Goal: Task Accomplishment & Management: Manage account settings

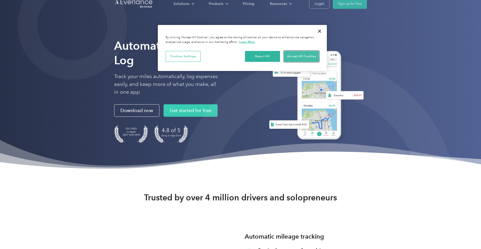
click at [291, 55] on button "Accept All Cookies" at bounding box center [301, 56] width 35 height 11
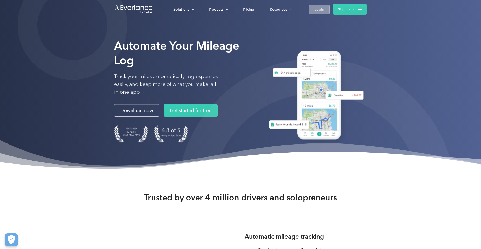
click at [321, 10] on div "Login" at bounding box center [320, 9] width 10 height 6
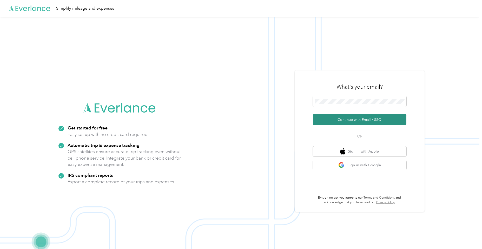
click at [357, 121] on button "Continue with Email / SSO" at bounding box center [360, 119] width 94 height 11
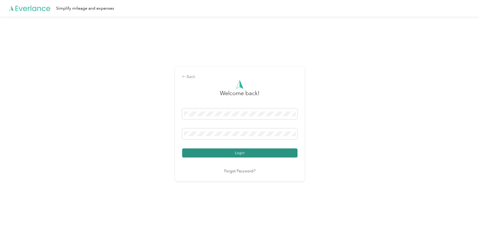
click at [244, 152] on button "Login" at bounding box center [239, 152] width 115 height 9
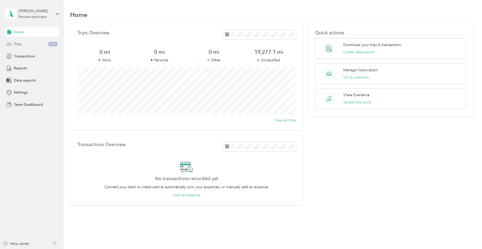
click at [20, 46] on span "Trips" at bounding box center [18, 43] width 8 height 5
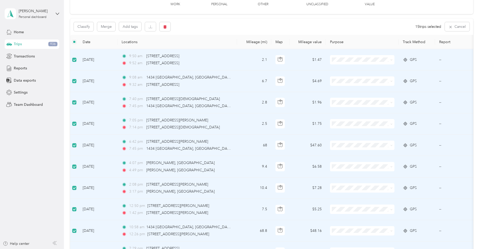
scroll to position [25, 0]
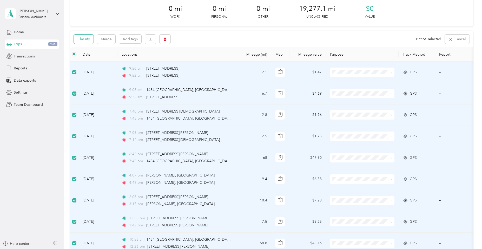
click at [86, 38] on button "Classify" at bounding box center [84, 39] width 20 height 9
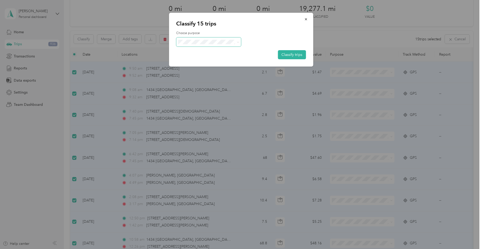
click at [237, 42] on span at bounding box center [237, 41] width 4 height 5
drag, startPoint x: 238, startPoint y: 43, endPoint x: 235, endPoint y: 42, distance: 3.0
click at [238, 43] on span at bounding box center [238, 42] width 2 height 4
click at [238, 41] on icon at bounding box center [238, 42] width 2 height 2
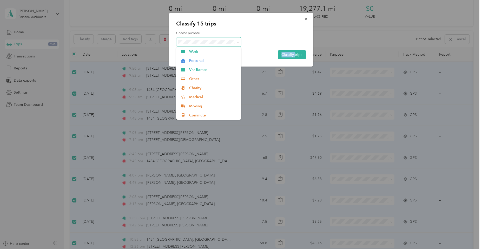
click at [238, 42] on icon at bounding box center [238, 42] width 2 height 2
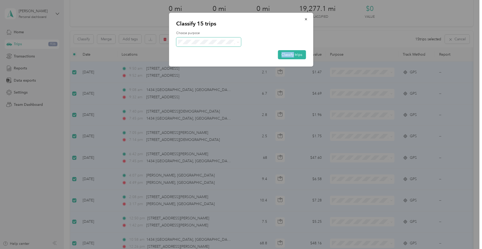
click at [239, 42] on icon at bounding box center [238, 42] width 2 height 2
click at [202, 61] on span "Personal" at bounding box center [213, 60] width 48 height 5
click at [286, 54] on button "Classify trips" at bounding box center [292, 54] width 28 height 9
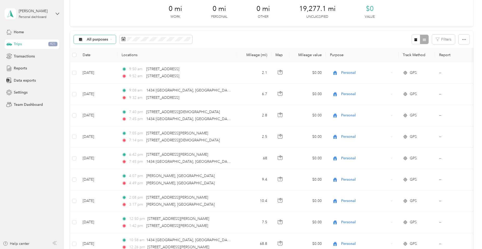
click at [110, 38] on div "All purposes" at bounding box center [95, 39] width 42 height 9
click at [100, 57] on span "Unclassified" at bounding box center [99, 57] width 25 height 5
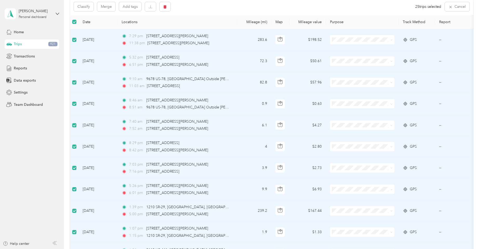
scroll to position [25, 0]
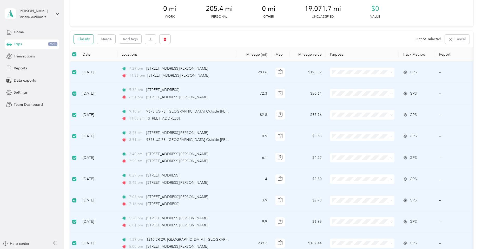
click at [82, 40] on button "Classify" at bounding box center [84, 39] width 20 height 9
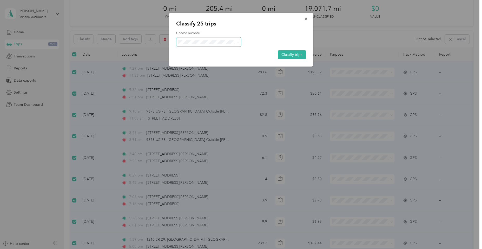
click at [236, 43] on span at bounding box center [237, 41] width 4 height 5
click at [239, 43] on icon at bounding box center [238, 42] width 2 height 2
click at [225, 71] on li "Vhr Ramps" at bounding box center [208, 66] width 65 height 9
click at [290, 54] on button "Classify trips" at bounding box center [292, 54] width 28 height 9
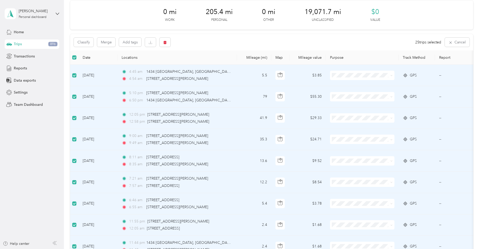
scroll to position [19, 0]
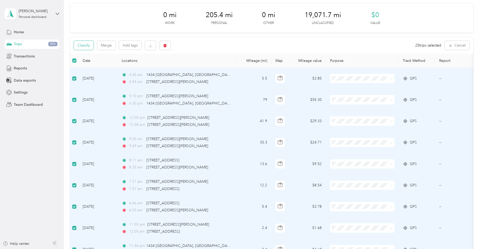
click at [86, 44] on button "Classify" at bounding box center [84, 45] width 20 height 9
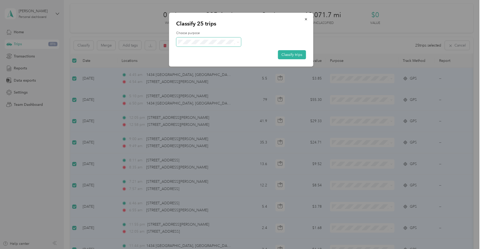
click at [239, 43] on icon at bounding box center [238, 42] width 2 height 2
click at [230, 61] on span "Personal" at bounding box center [213, 60] width 48 height 5
click at [294, 56] on button "Classify trips" at bounding box center [292, 54] width 28 height 9
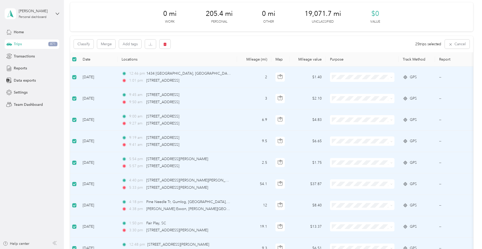
scroll to position [0, 0]
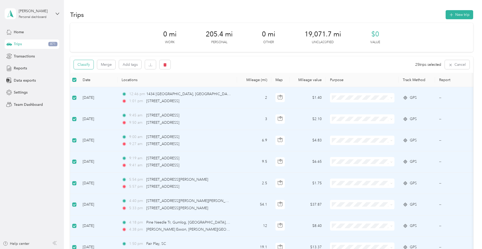
click at [88, 65] on button "Classify" at bounding box center [84, 64] width 20 height 9
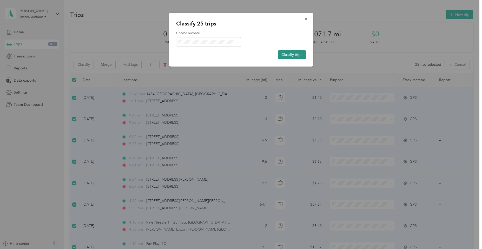
click at [284, 54] on button "Classify trips" at bounding box center [292, 54] width 28 height 9
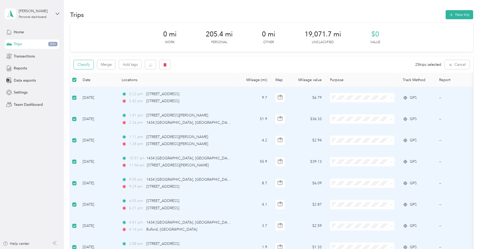
click at [88, 65] on button "Classify" at bounding box center [84, 64] width 20 height 9
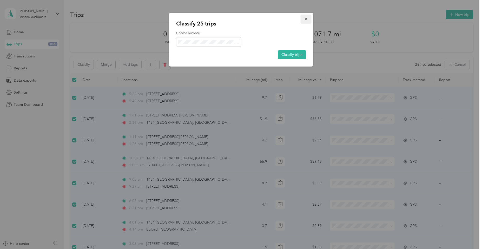
click at [306, 19] on icon "button" at bounding box center [306, 19] width 2 height 2
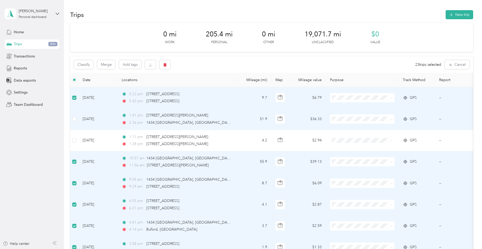
click at [393, 120] on icon at bounding box center [392, 119] width 2 height 2
click at [380, 129] on span "Work" at bounding box center [367, 128] width 48 height 5
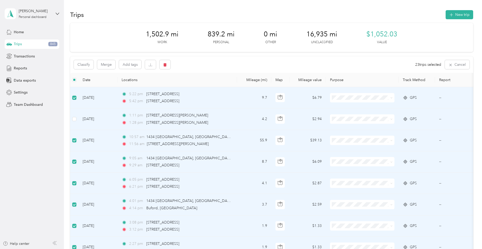
click at [393, 121] on span at bounding box center [392, 119] width 2 height 4
click at [391, 119] on icon at bounding box center [392, 119] width 2 height 2
click at [379, 129] on span "Work" at bounding box center [367, 128] width 48 height 5
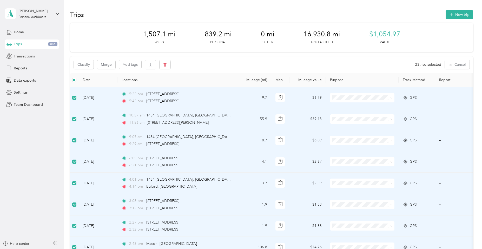
click at [392, 118] on icon at bounding box center [392, 119] width 2 height 2
click at [391, 119] on icon at bounding box center [392, 119] width 2 height 2
click at [353, 127] on span "Work" at bounding box center [367, 128] width 48 height 5
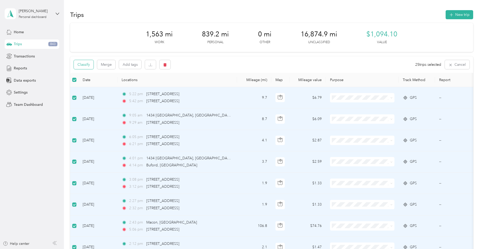
click at [81, 65] on button "Classify" at bounding box center [84, 64] width 20 height 9
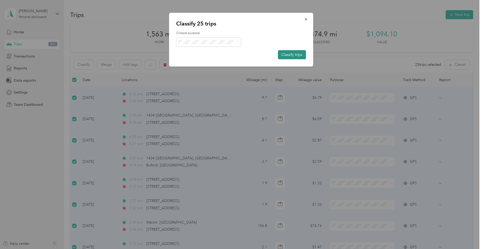
click at [286, 54] on button "Classify trips" at bounding box center [292, 54] width 28 height 9
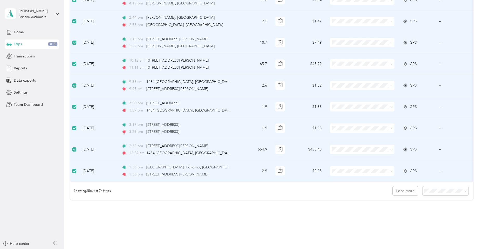
scroll to position [442, 0]
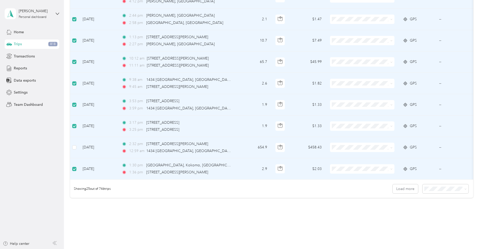
click at [392, 147] on icon at bounding box center [392, 148] width 2 height 2
click at [344, 185] on li "Other" at bounding box center [362, 184] width 64 height 9
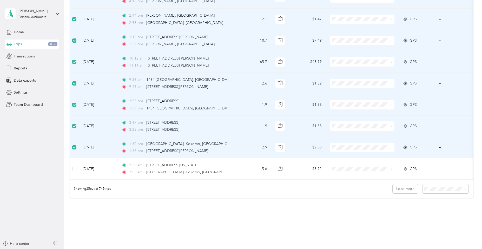
click at [391, 148] on icon at bounding box center [392, 148] width 2 height 2
click at [363, 194] on li "Charity" at bounding box center [362, 192] width 64 height 9
click at [392, 147] on icon at bounding box center [392, 148] width 2 height 2
click at [370, 193] on span "Charity" at bounding box center [367, 193] width 48 height 5
click at [390, 147] on span at bounding box center [391, 148] width 4 height 6
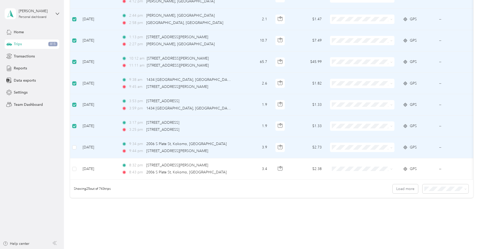
click at [392, 146] on span at bounding box center [392, 147] width 2 height 4
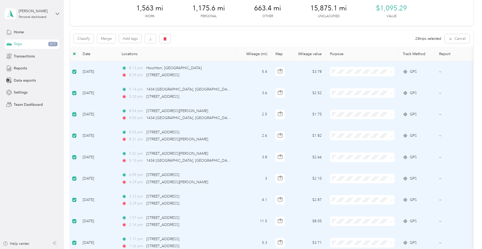
scroll to position [0, 0]
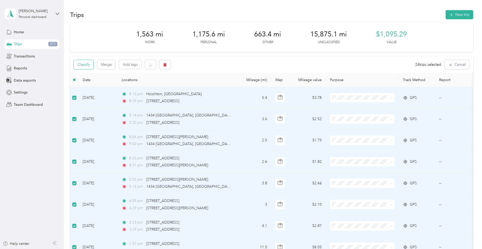
click at [89, 64] on button "Classify" at bounding box center [84, 64] width 20 height 9
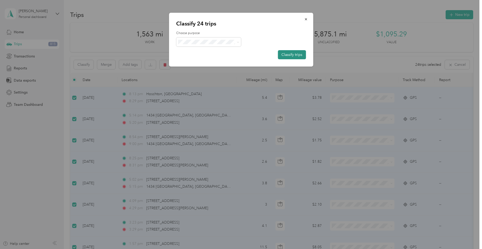
click at [289, 54] on button "Classify trips" at bounding box center [292, 54] width 28 height 9
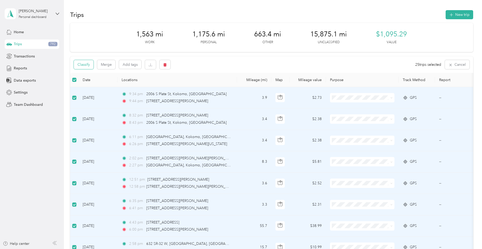
click at [83, 64] on button "Classify" at bounding box center [84, 64] width 20 height 9
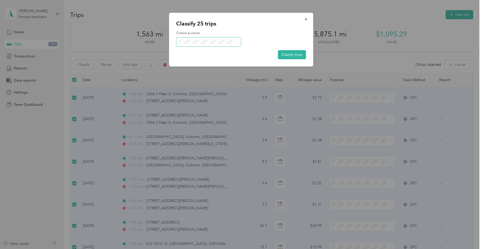
click at [239, 40] on span at bounding box center [238, 42] width 2 height 4
click at [237, 42] on icon at bounding box center [238, 42] width 2 height 2
click at [212, 89] on li "Charity" at bounding box center [208, 87] width 65 height 9
click at [285, 53] on button "Classify trips" at bounding box center [292, 54] width 28 height 9
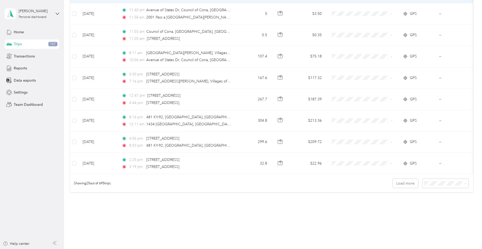
scroll to position [467, 0]
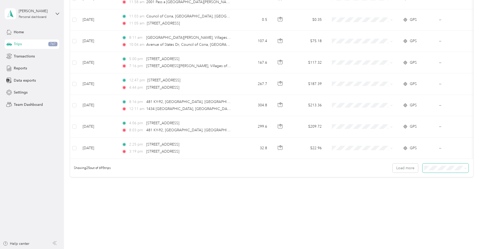
click at [465, 169] on icon at bounding box center [466, 168] width 2 height 1
click at [439, 196] on div "100 per load" at bounding box center [444, 195] width 39 height 5
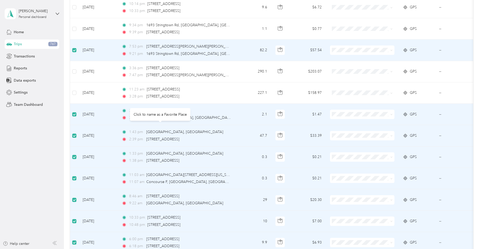
scroll to position [1014, 0]
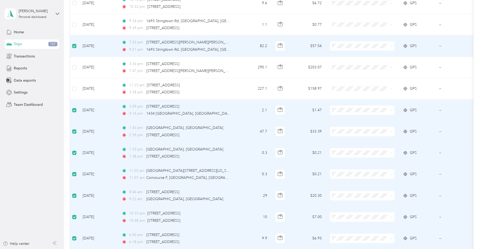
click at [391, 132] on icon at bounding box center [392, 132] width 2 height 2
click at [369, 142] on li "Work" at bounding box center [362, 141] width 64 height 9
click at [389, 151] on span at bounding box center [391, 153] width 4 height 6
click at [392, 151] on span at bounding box center [392, 153] width 2 height 4
click at [392, 154] on icon at bounding box center [392, 153] width 2 height 2
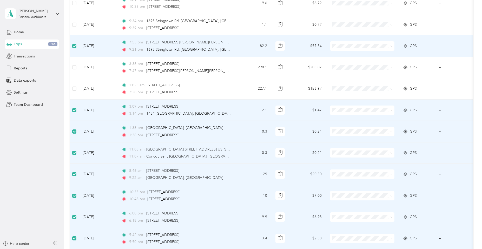
click at [375, 141] on span "Work" at bounding box center [367, 140] width 48 height 5
click at [342, 140] on span "Work" at bounding box center [362, 141] width 57 height 5
click at [346, 140] on span "Work" at bounding box center [367, 140] width 48 height 5
click at [343, 162] on span "Work" at bounding box center [362, 161] width 57 height 5
click at [345, 141] on span "Work" at bounding box center [367, 139] width 48 height 5
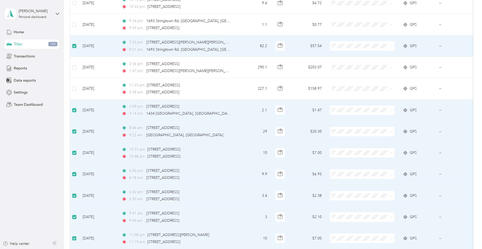
click at [346, 164] on span "Work" at bounding box center [367, 162] width 48 height 5
click at [345, 141] on span "Work" at bounding box center [367, 140] width 48 height 5
click at [347, 101] on span "Work" at bounding box center [367, 100] width 48 height 5
click at [344, 163] on li "Work" at bounding box center [362, 160] width 64 height 9
click at [342, 150] on span at bounding box center [362, 152] width 64 height 9
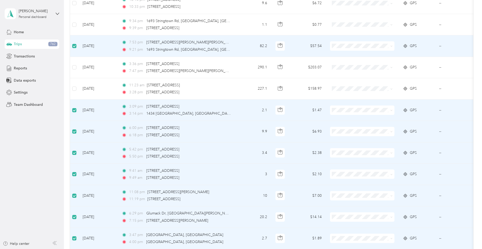
click at [342, 150] on span at bounding box center [362, 152] width 64 height 9
click at [343, 161] on span "Work" at bounding box center [367, 162] width 48 height 5
click at [343, 141] on span "Work" at bounding box center [367, 140] width 48 height 5
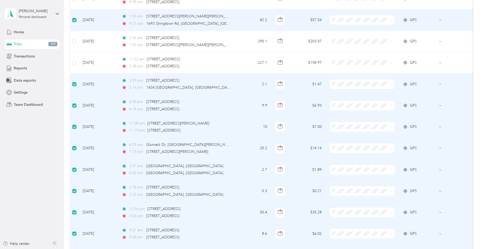
click at [348, 116] on li "Work" at bounding box center [362, 112] width 64 height 9
click at [342, 134] on span "Work" at bounding box center [362, 136] width 57 height 5
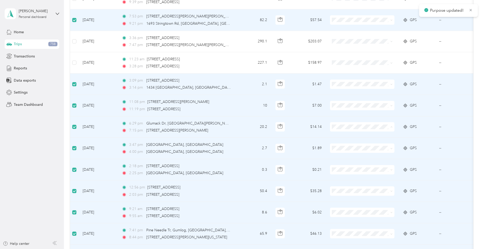
click at [343, 138] on li "Work" at bounding box center [362, 136] width 64 height 9
click at [344, 155] on span "Work" at bounding box center [367, 157] width 48 height 5
click at [345, 181] on li "Work" at bounding box center [362, 179] width 64 height 9
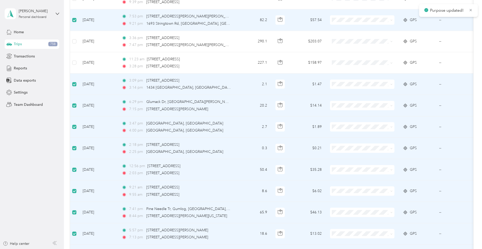
click at [345, 117] on td at bounding box center [362, 126] width 73 height 21
click at [346, 180] on li "Work" at bounding box center [362, 178] width 64 height 9
click at [347, 159] on li "Work" at bounding box center [362, 157] width 64 height 9
click at [344, 138] on li "Work" at bounding box center [362, 136] width 64 height 9
click at [347, 117] on li "Work" at bounding box center [362, 115] width 64 height 9
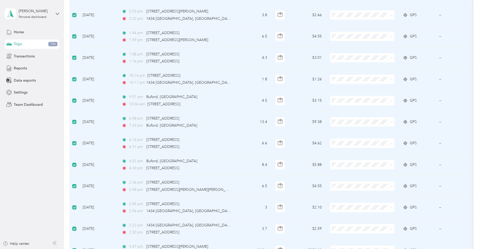
scroll to position [0, 0]
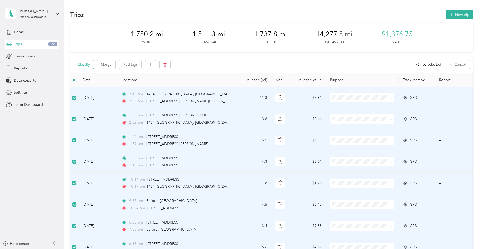
click at [85, 64] on button "Classify" at bounding box center [84, 64] width 20 height 9
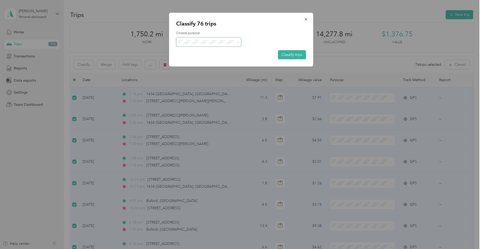
click at [237, 43] on icon at bounding box center [238, 42] width 2 height 2
click at [229, 61] on li "Personal" at bounding box center [208, 60] width 65 height 9
click at [286, 53] on button "Classify trips" at bounding box center [292, 54] width 28 height 9
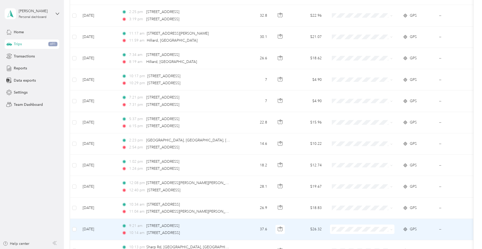
scroll to position [26, 0]
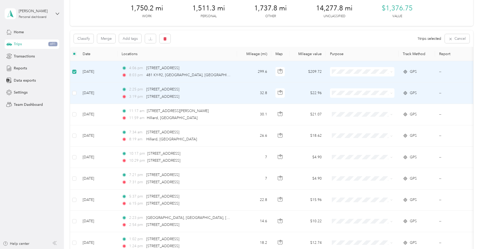
click at [79, 94] on td "[DATE]" at bounding box center [98, 92] width 39 height 21
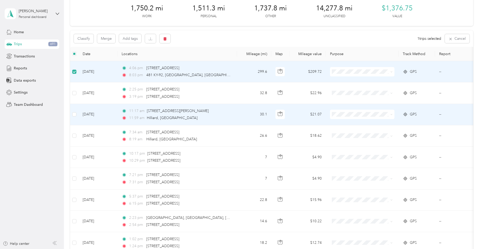
click at [78, 116] on td at bounding box center [74, 114] width 8 height 21
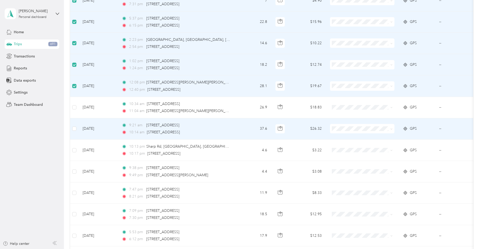
scroll to position [208, 0]
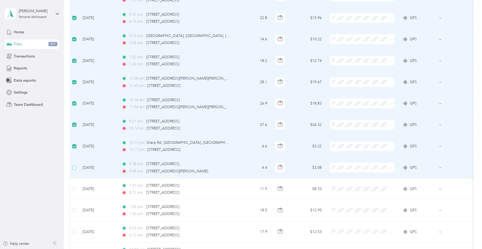
click at [74, 170] on label at bounding box center [74, 168] width 4 height 6
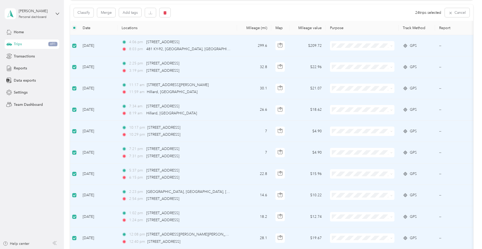
scroll to position [0, 0]
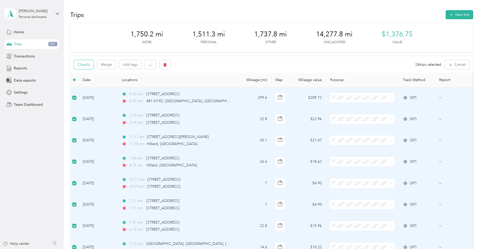
click at [84, 66] on button "Classify" at bounding box center [84, 64] width 20 height 9
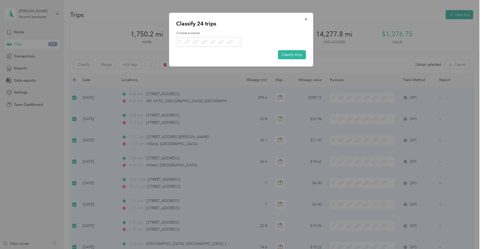
click at [198, 86] on span "Charity" at bounding box center [213, 87] width 48 height 5
click at [282, 54] on button "Classify trips" at bounding box center [292, 54] width 28 height 9
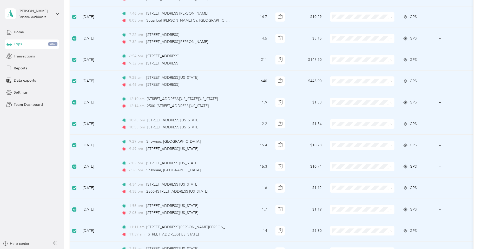
scroll to position [676, 0]
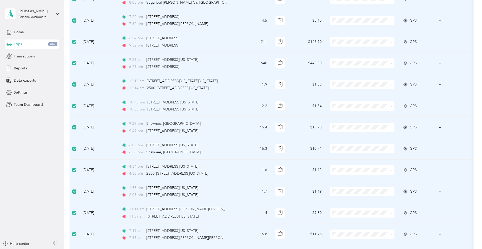
click at [353, 73] on li "Work" at bounding box center [362, 70] width 64 height 9
click at [342, 73] on span "Work" at bounding box center [362, 72] width 57 height 5
click at [344, 71] on span "Work" at bounding box center [367, 72] width 48 height 5
click at [345, 71] on span "Work" at bounding box center [367, 72] width 48 height 5
click at [350, 88] on span "Charity" at bounding box center [367, 87] width 48 height 5
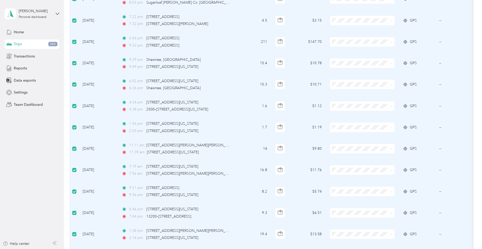
click at [352, 73] on span "Work" at bounding box center [367, 72] width 48 height 5
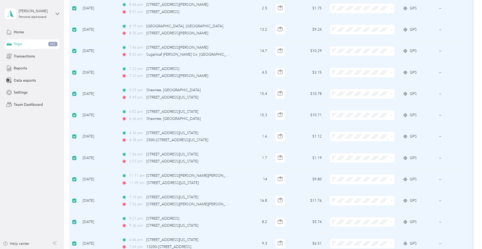
scroll to position [650, 0]
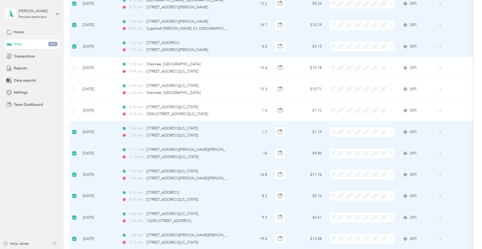
click at [73, 134] on label at bounding box center [74, 132] width 4 height 6
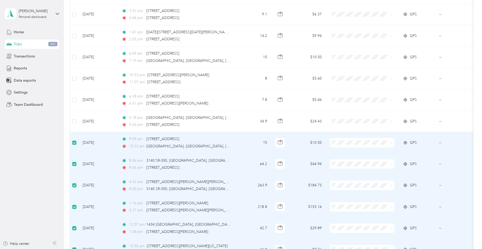
scroll to position [1456, 0]
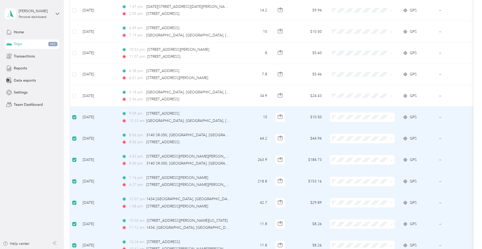
click at [72, 116] on td at bounding box center [74, 117] width 8 height 21
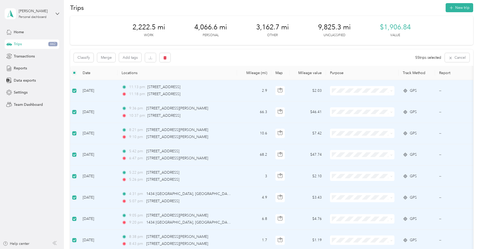
scroll to position [0, 0]
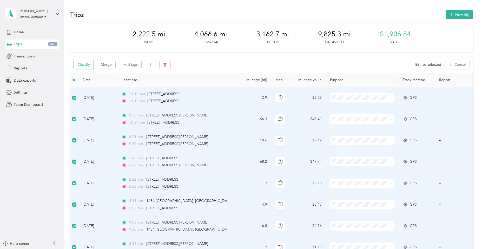
click at [80, 64] on button "Classify" at bounding box center [84, 64] width 20 height 9
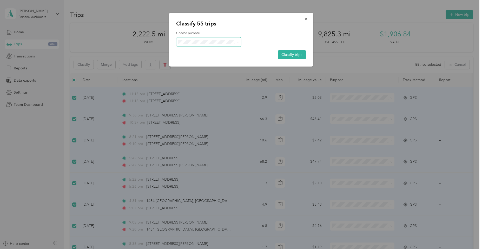
click at [236, 41] on span at bounding box center [237, 41] width 4 height 5
click at [238, 43] on icon at bounding box center [238, 42] width 2 height 2
click at [204, 62] on li "Personal" at bounding box center [208, 60] width 65 height 9
click at [293, 54] on button "Classify trips" at bounding box center [292, 54] width 28 height 9
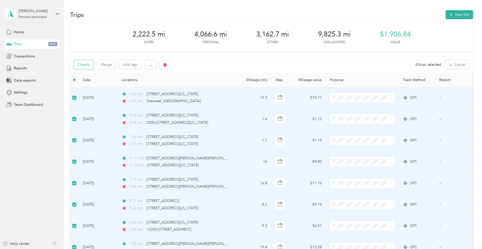
click at [87, 63] on button "Classify" at bounding box center [84, 64] width 20 height 9
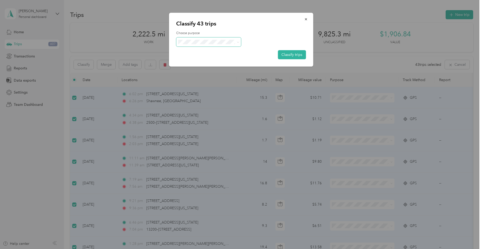
click at [238, 41] on icon at bounding box center [238, 42] width 2 height 2
click at [212, 52] on span "Work" at bounding box center [213, 50] width 48 height 5
click at [296, 54] on button "Classify trips" at bounding box center [292, 54] width 28 height 9
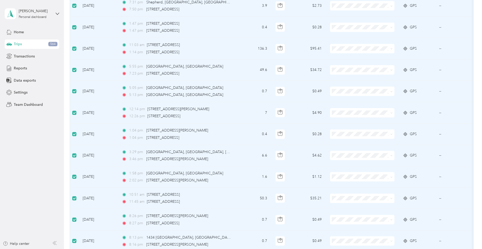
scroll to position [494, 0]
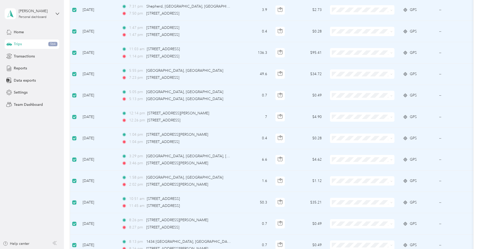
click at [72, 75] on td at bounding box center [74, 74] width 8 height 21
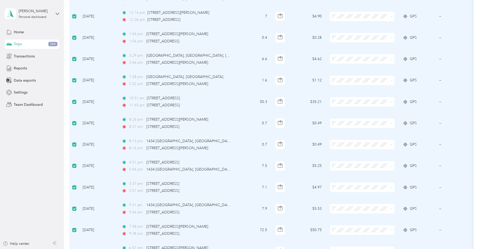
scroll to position [598, 0]
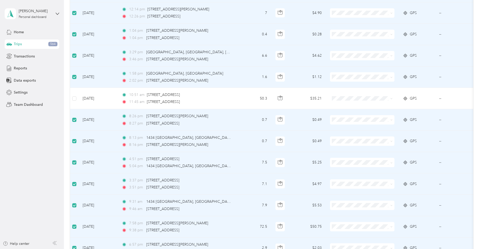
click at [74, 123] on td at bounding box center [74, 119] width 8 height 21
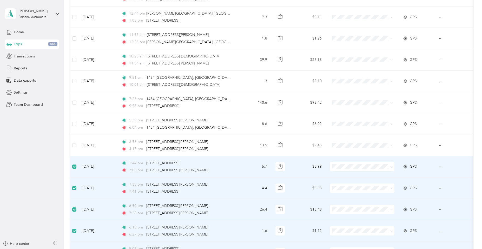
scroll to position [884, 0]
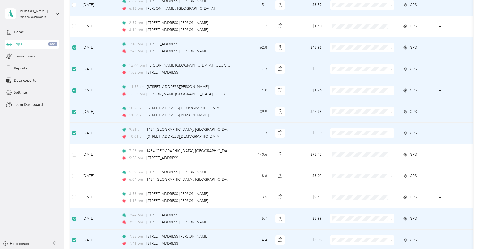
click at [72, 5] on td at bounding box center [74, 4] width 8 height 21
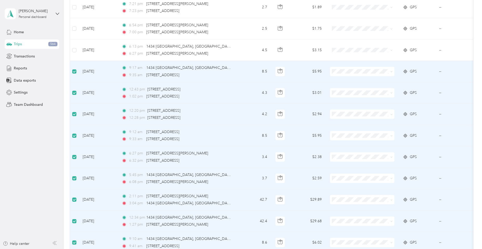
scroll to position [1690, 0]
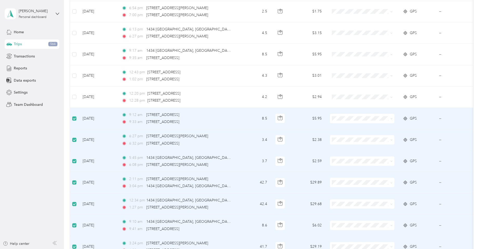
click at [74, 121] on label at bounding box center [74, 119] width 4 height 6
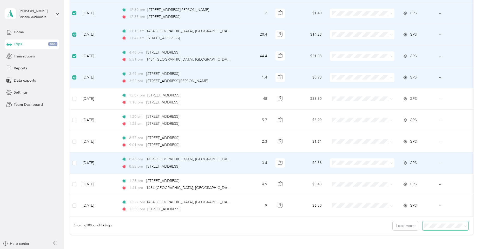
scroll to position [1924, 0]
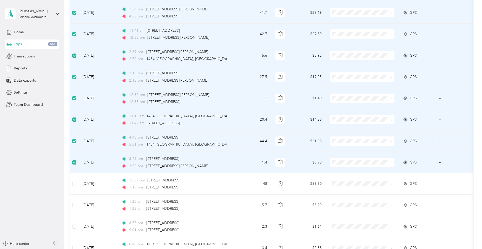
click at [75, 160] on label at bounding box center [74, 163] width 4 height 6
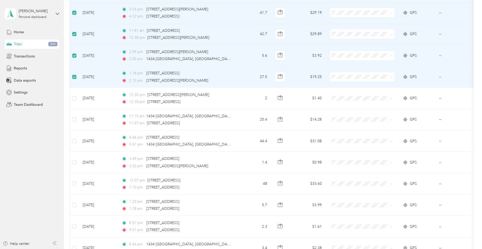
click at [73, 79] on label at bounding box center [74, 77] width 4 height 6
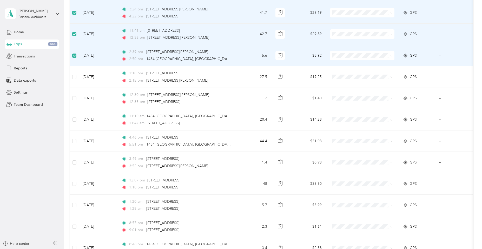
click at [75, 53] on label at bounding box center [74, 56] width 4 height 6
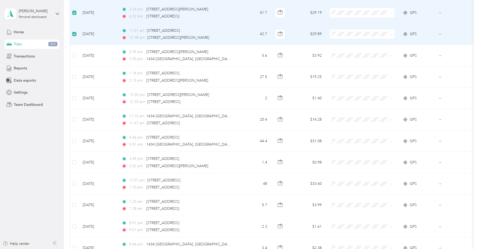
click at [74, 27] on td at bounding box center [74, 34] width 8 height 21
click at [75, 37] on label at bounding box center [74, 34] width 4 height 6
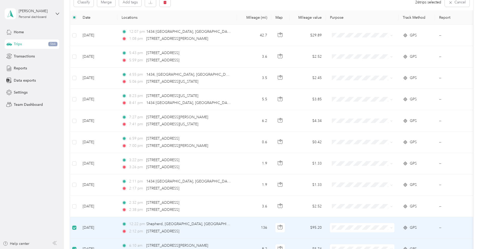
scroll to position [0, 0]
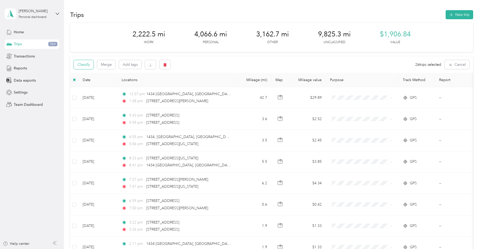
click at [79, 63] on button "Classify" at bounding box center [84, 64] width 20 height 9
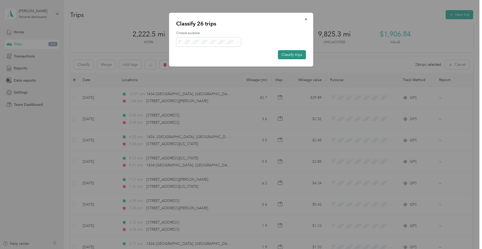
click at [296, 54] on button "Classify trips" at bounding box center [292, 54] width 28 height 9
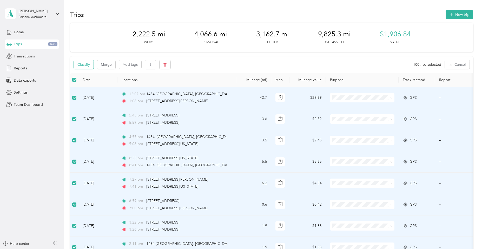
click at [84, 66] on button "Classify" at bounding box center [84, 64] width 20 height 9
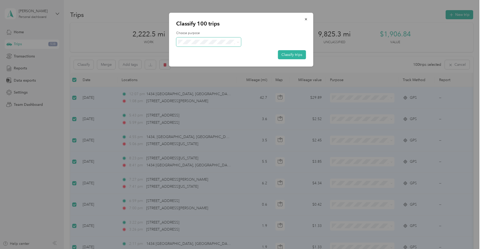
click at [237, 41] on icon at bounding box center [238, 42] width 2 height 2
click at [228, 58] on span "Personal" at bounding box center [213, 60] width 48 height 5
click at [294, 55] on button "Classify trips" at bounding box center [292, 54] width 28 height 9
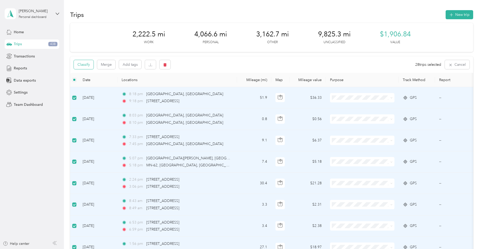
click at [79, 66] on button "Classify" at bounding box center [84, 64] width 20 height 9
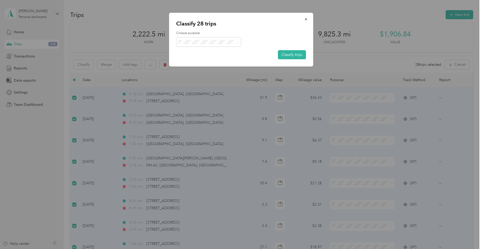
click at [209, 51] on span "Work" at bounding box center [213, 51] width 48 height 5
click at [292, 54] on button "Classify trips" at bounding box center [292, 54] width 28 height 9
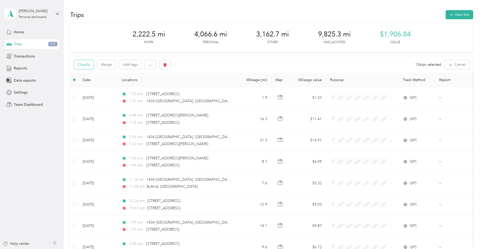
click at [84, 63] on button "Classify" at bounding box center [84, 64] width 20 height 9
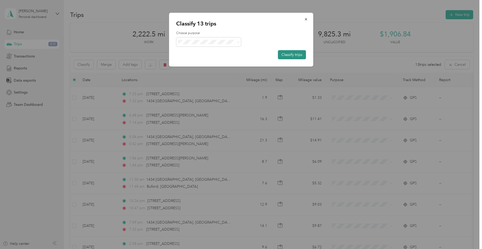
click at [290, 56] on button "Classify trips" at bounding box center [292, 54] width 28 height 9
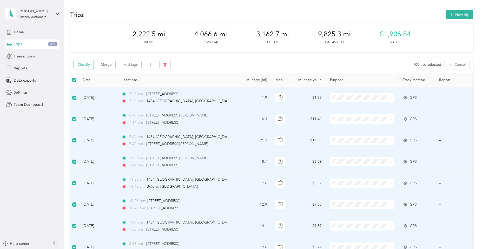
click at [86, 67] on button "Classify" at bounding box center [84, 64] width 20 height 9
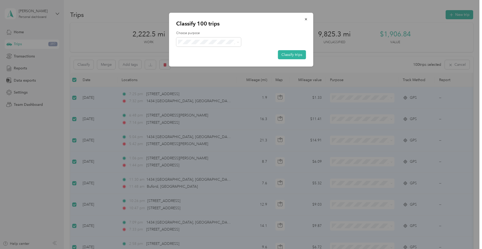
click at [225, 62] on li "Personal" at bounding box center [208, 59] width 65 height 9
click at [296, 55] on button "Classify trips" at bounding box center [292, 54] width 28 height 9
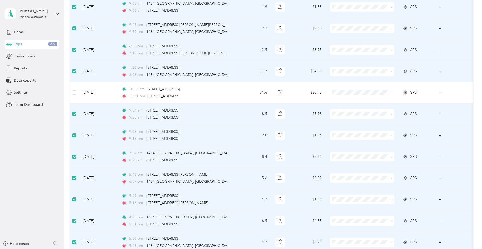
scroll to position [494, 0]
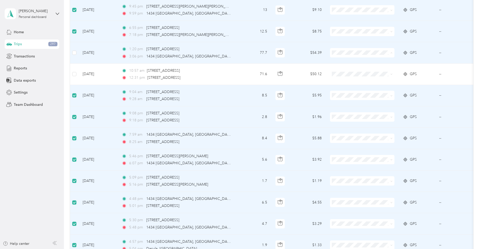
click at [347, 61] on span "Work" at bounding box center [367, 62] width 48 height 5
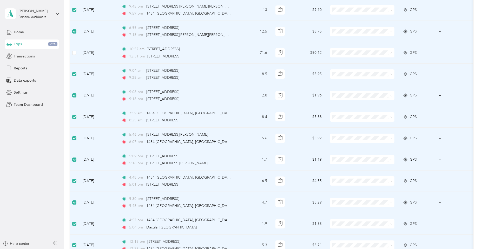
click at [344, 63] on span "Work" at bounding box center [367, 62] width 48 height 5
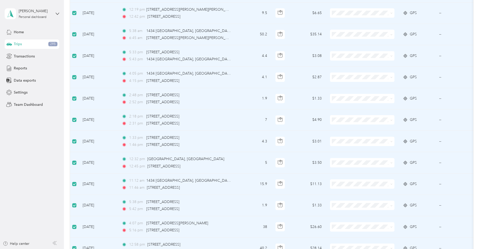
scroll to position [1560, 0]
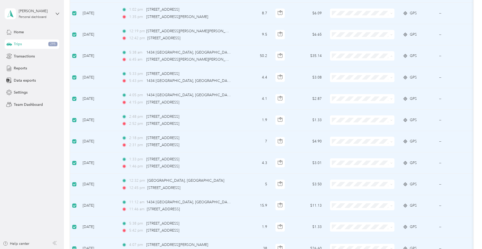
click at [352, 101] on span "Charity" at bounding box center [367, 101] width 48 height 5
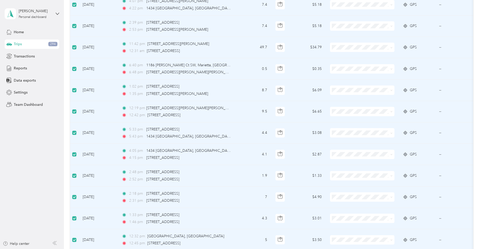
scroll to position [1482, 0]
click at [352, 94] on span "Charity" at bounding box center [367, 94] width 48 height 5
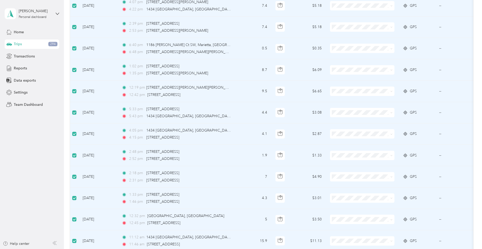
click at [350, 115] on span "Charity" at bounding box center [367, 115] width 48 height 5
click at [351, 137] on span "Charity" at bounding box center [367, 136] width 48 height 5
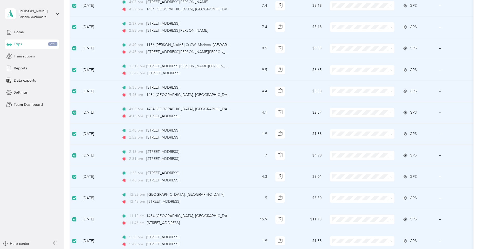
click at [349, 95] on span "Charity" at bounding box center [367, 94] width 48 height 5
click at [346, 114] on span "Charity" at bounding box center [367, 114] width 48 height 5
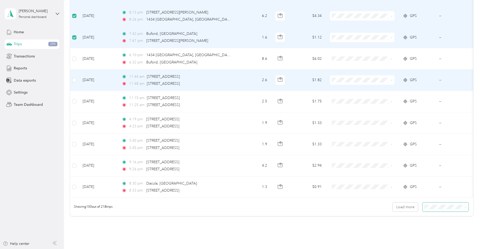
scroll to position [2028, 0]
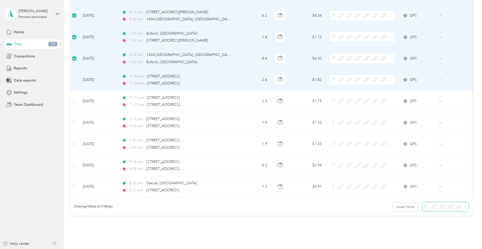
click at [74, 76] on td at bounding box center [74, 79] width 8 height 21
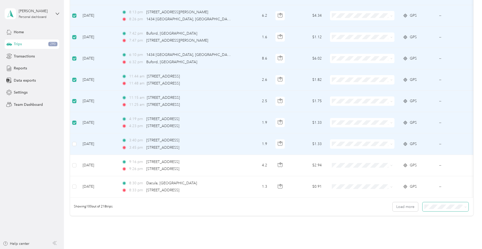
drag, startPoint x: 75, startPoint y: 141, endPoint x: 80, endPoint y: 147, distance: 6.7
click at [76, 141] on label at bounding box center [74, 144] width 4 height 6
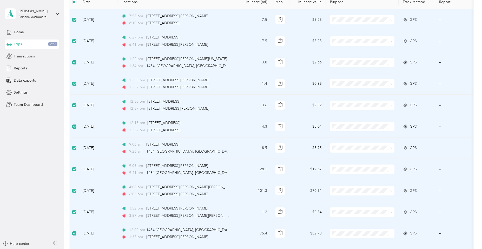
scroll to position [0, 0]
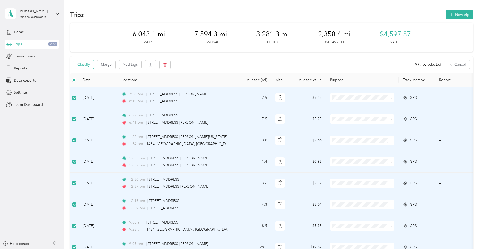
click at [83, 65] on button "Classify" at bounding box center [84, 64] width 20 height 9
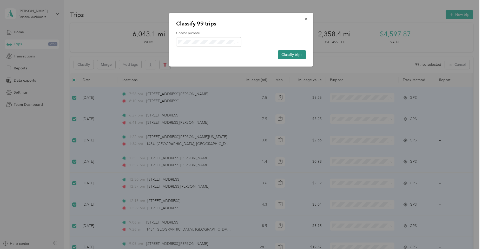
click at [288, 55] on button "Classify trips" at bounding box center [292, 54] width 28 height 9
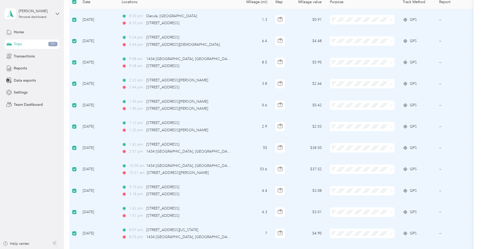
scroll to position [104, 0]
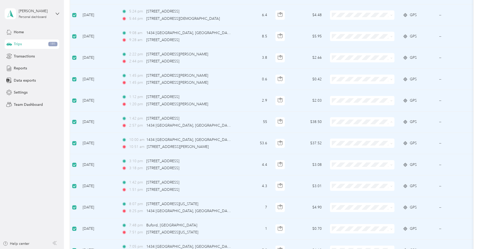
click at [355, 166] on span "Charity" at bounding box center [367, 167] width 48 height 5
click at [352, 188] on span "Charity" at bounding box center [367, 188] width 48 height 5
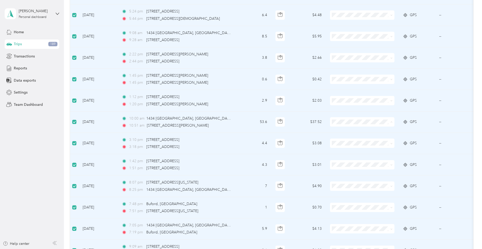
click at [350, 168] on span "Charity" at bounding box center [367, 167] width 48 height 5
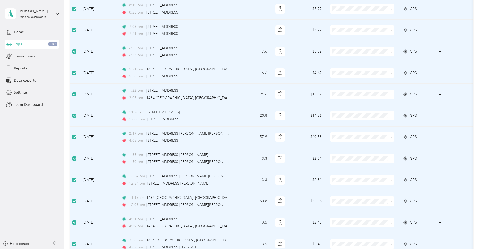
scroll to position [806, 0]
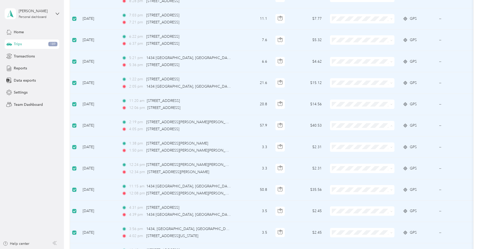
click at [344, 136] on li "Work" at bounding box center [362, 135] width 64 height 9
click at [346, 157] on span "Work" at bounding box center [367, 154] width 48 height 5
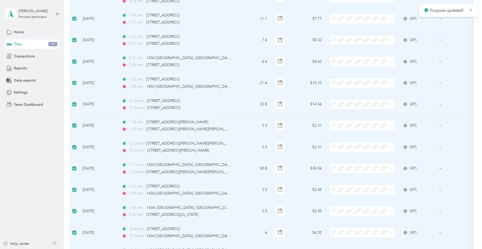
click at [346, 177] on span "Work" at bounding box center [367, 177] width 48 height 5
click at [344, 137] on li "Work" at bounding box center [362, 135] width 64 height 9
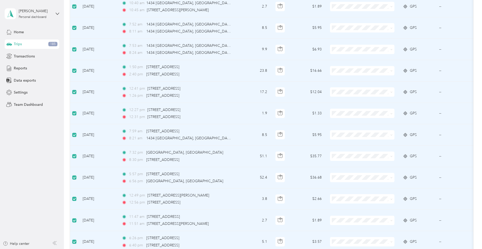
scroll to position [1248, 0]
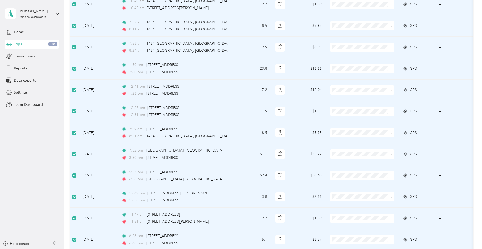
click at [350, 164] on span "Work" at bounding box center [367, 161] width 48 height 5
click at [348, 101] on span "Work" at bounding box center [367, 101] width 48 height 5
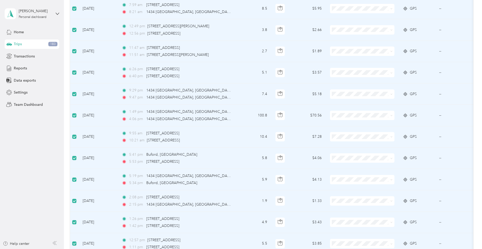
scroll to position [1378, 0]
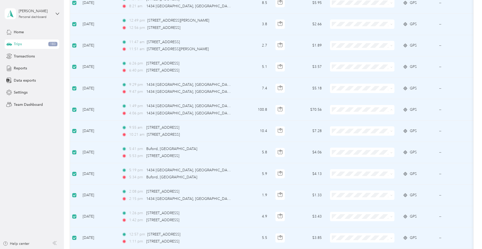
click at [349, 121] on li "Work" at bounding box center [362, 119] width 64 height 9
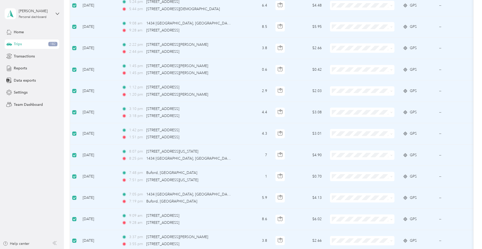
scroll to position [0, 0]
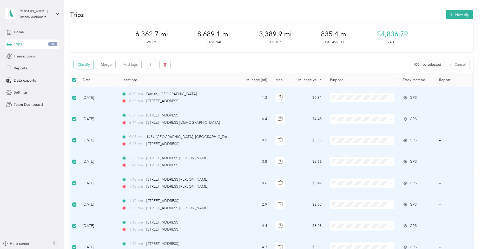
click at [88, 65] on button "Classify" at bounding box center [84, 64] width 20 height 9
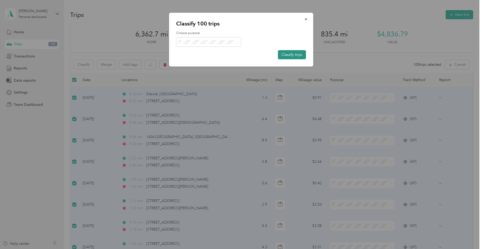
click at [291, 52] on button "Classify trips" at bounding box center [292, 54] width 28 height 9
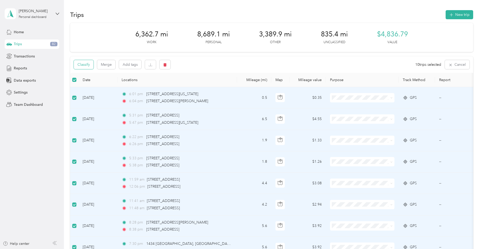
click at [81, 63] on button "Classify" at bounding box center [84, 64] width 20 height 9
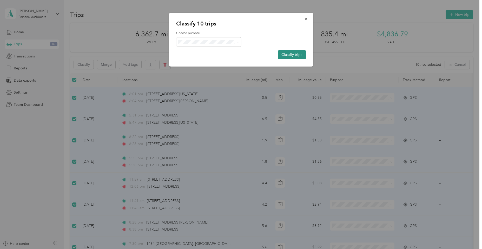
click at [295, 55] on button "Classify trips" at bounding box center [292, 54] width 28 height 9
